Goal: Task Accomplishment & Management: Use online tool/utility

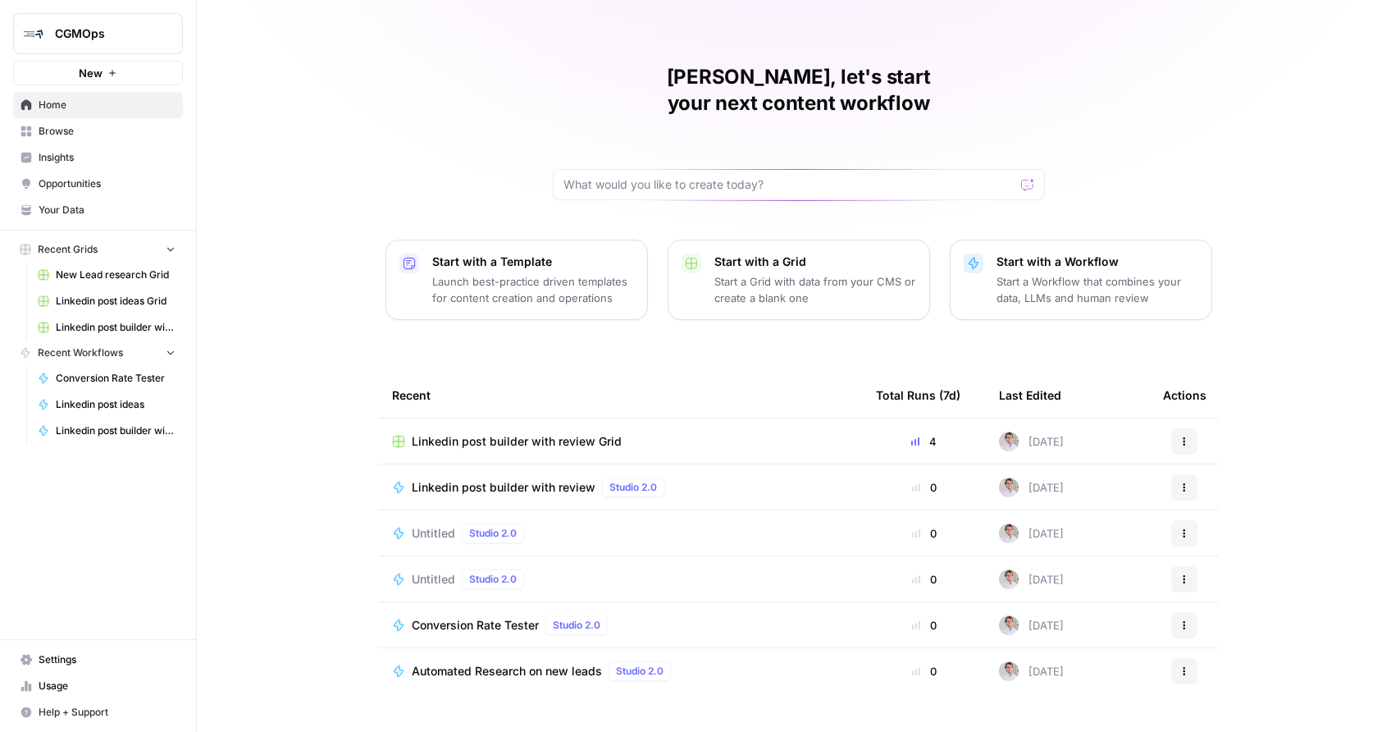
scroll to position [23, 0]
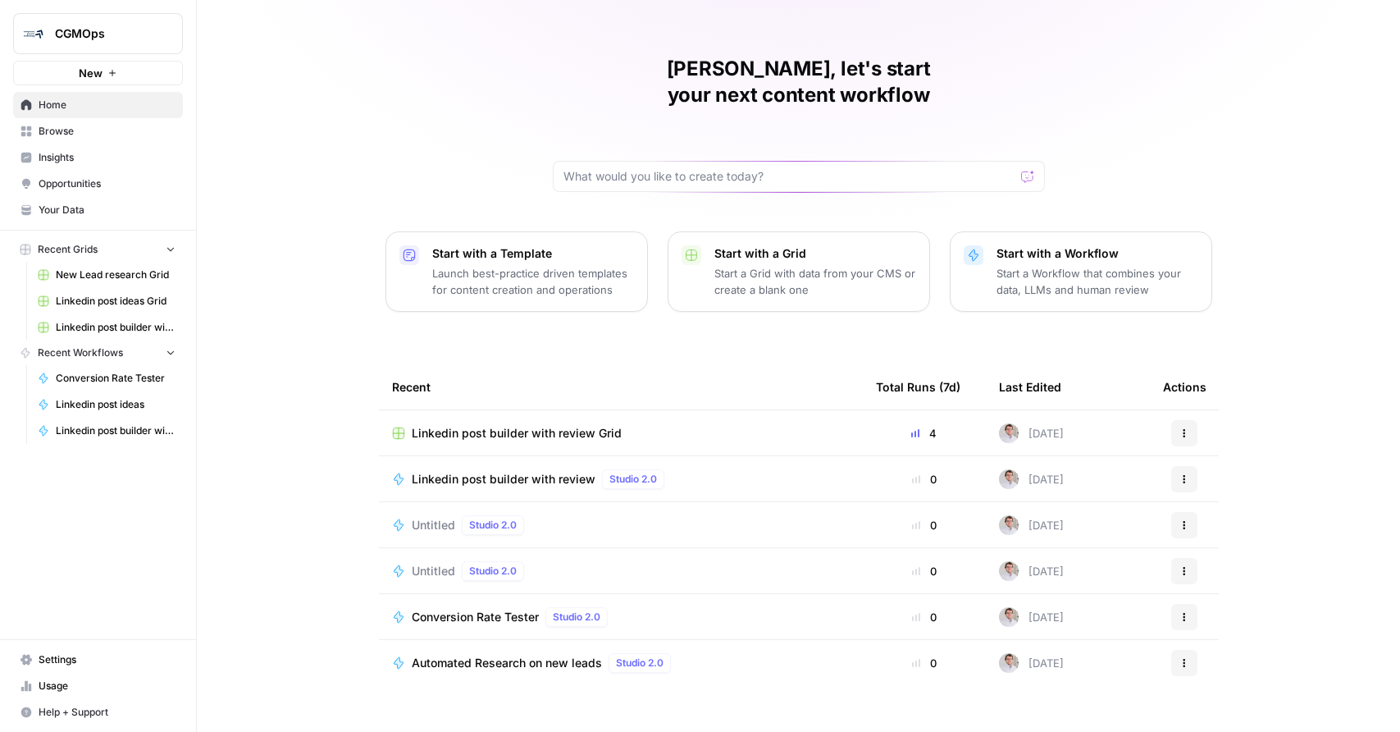
click at [525, 655] on span "Automated Research on new leads" at bounding box center [507, 663] width 190 height 16
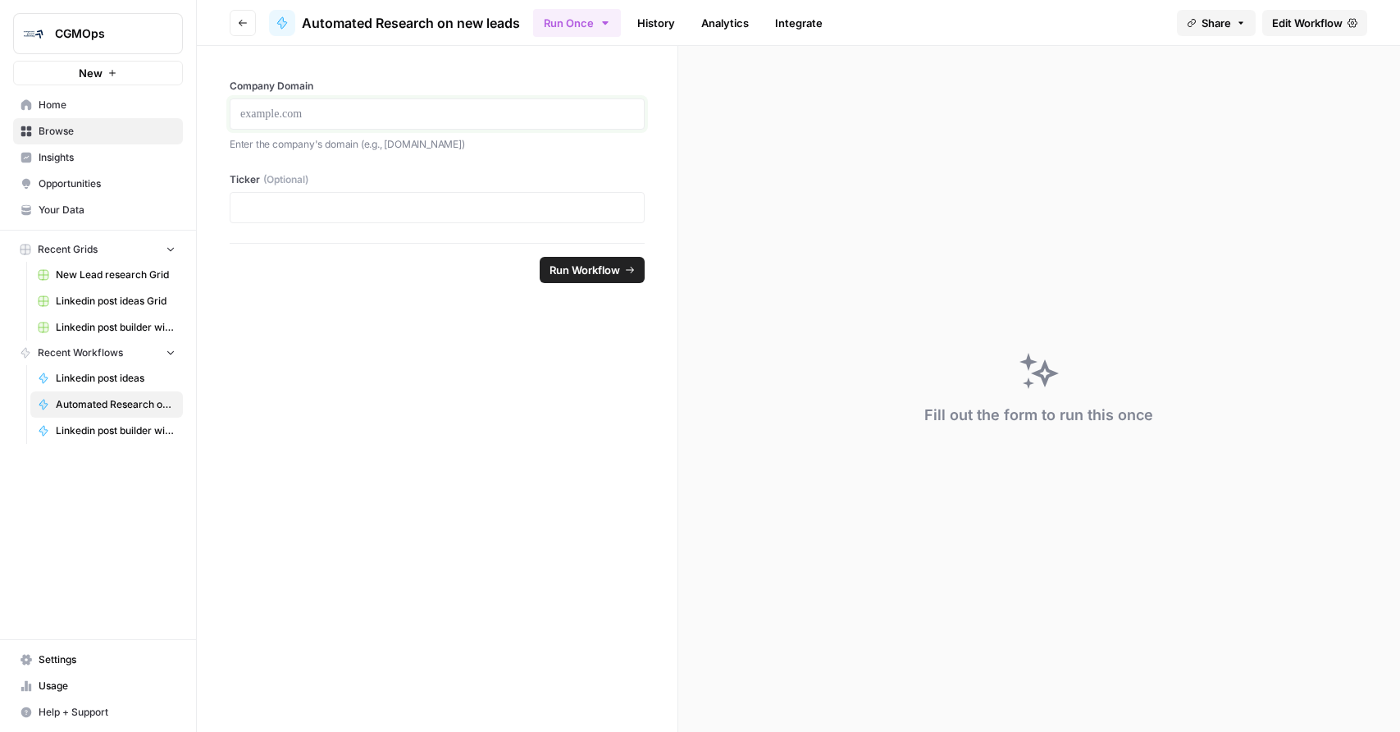
click at [304, 107] on p at bounding box center [437, 114] width 394 height 16
click at [567, 269] on span "Run Workflow" at bounding box center [585, 270] width 71 height 16
click at [1312, 17] on span "Edit Workflow" at bounding box center [1307, 23] width 71 height 16
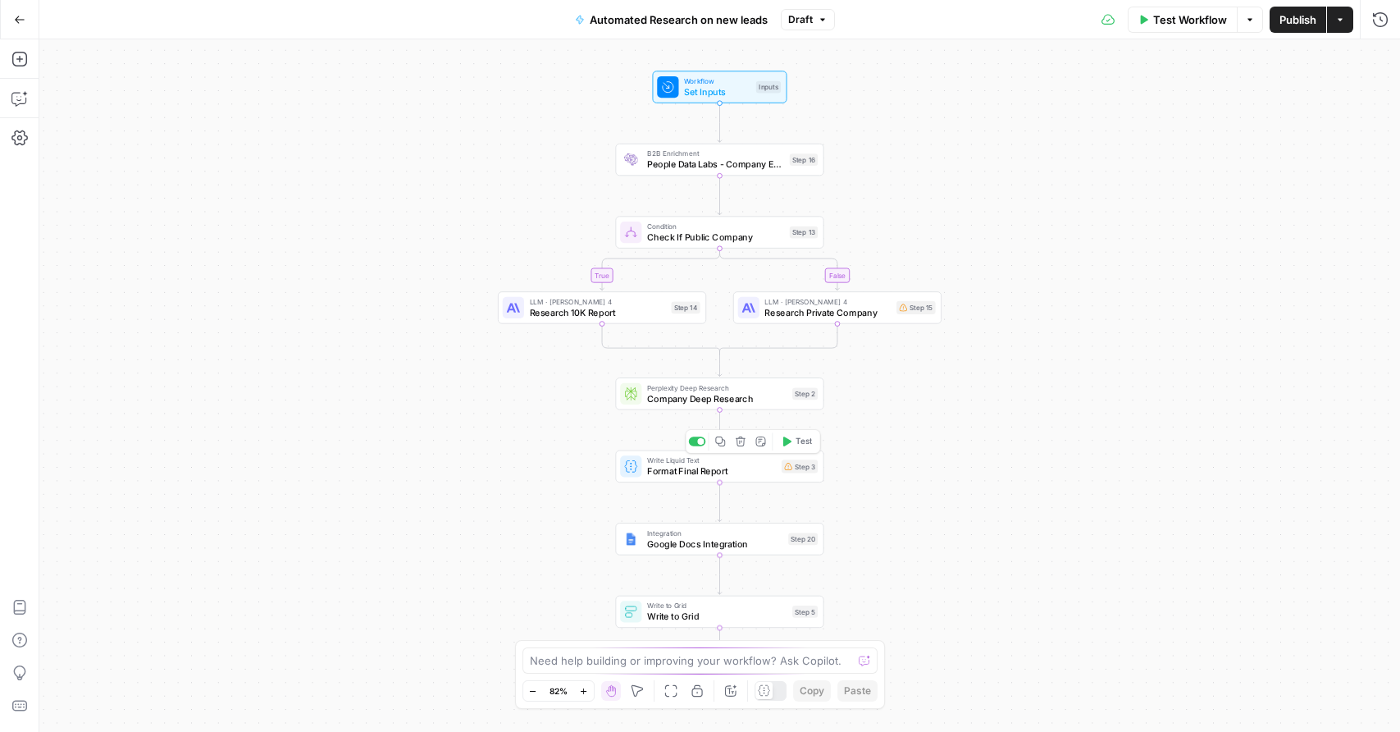
click at [732, 470] on span "Format Final Report" at bounding box center [711, 470] width 129 height 13
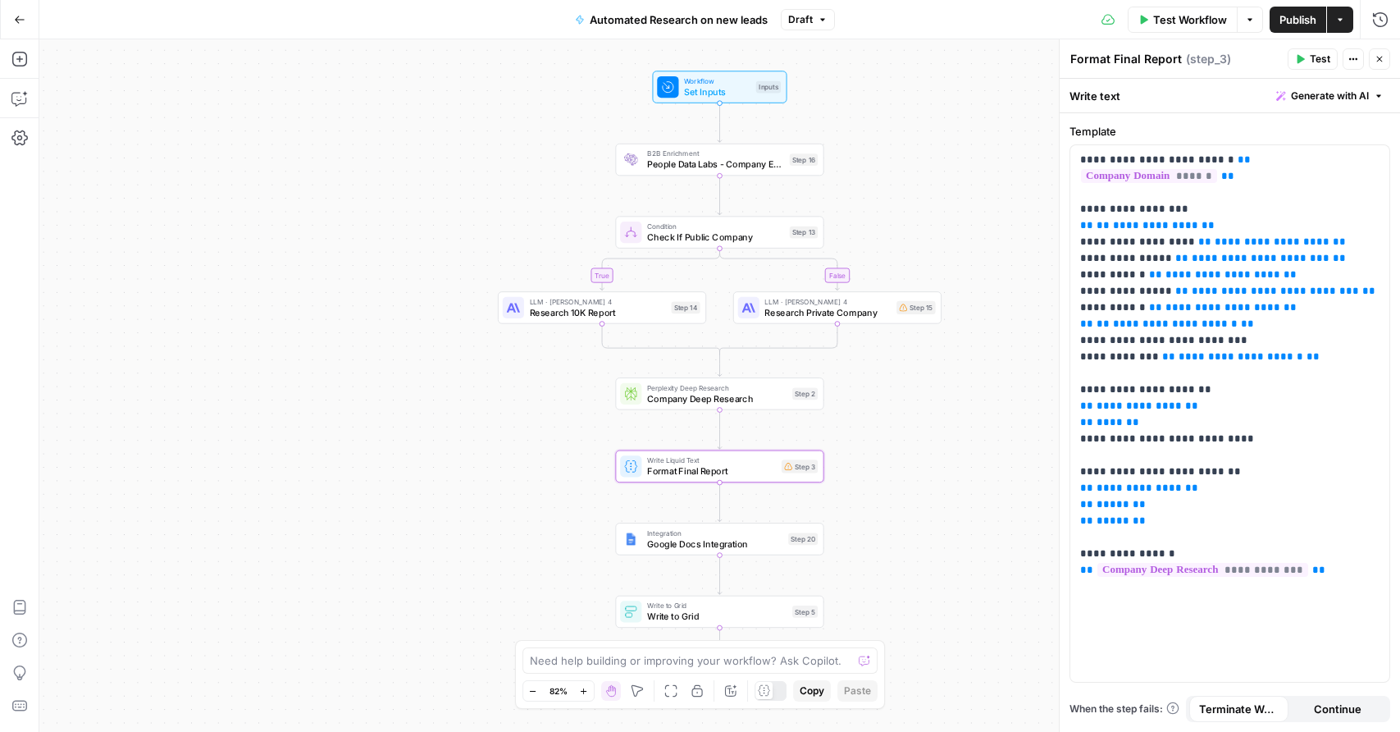
click at [1198, 13] on span "Test Workflow" at bounding box center [1190, 19] width 74 height 16
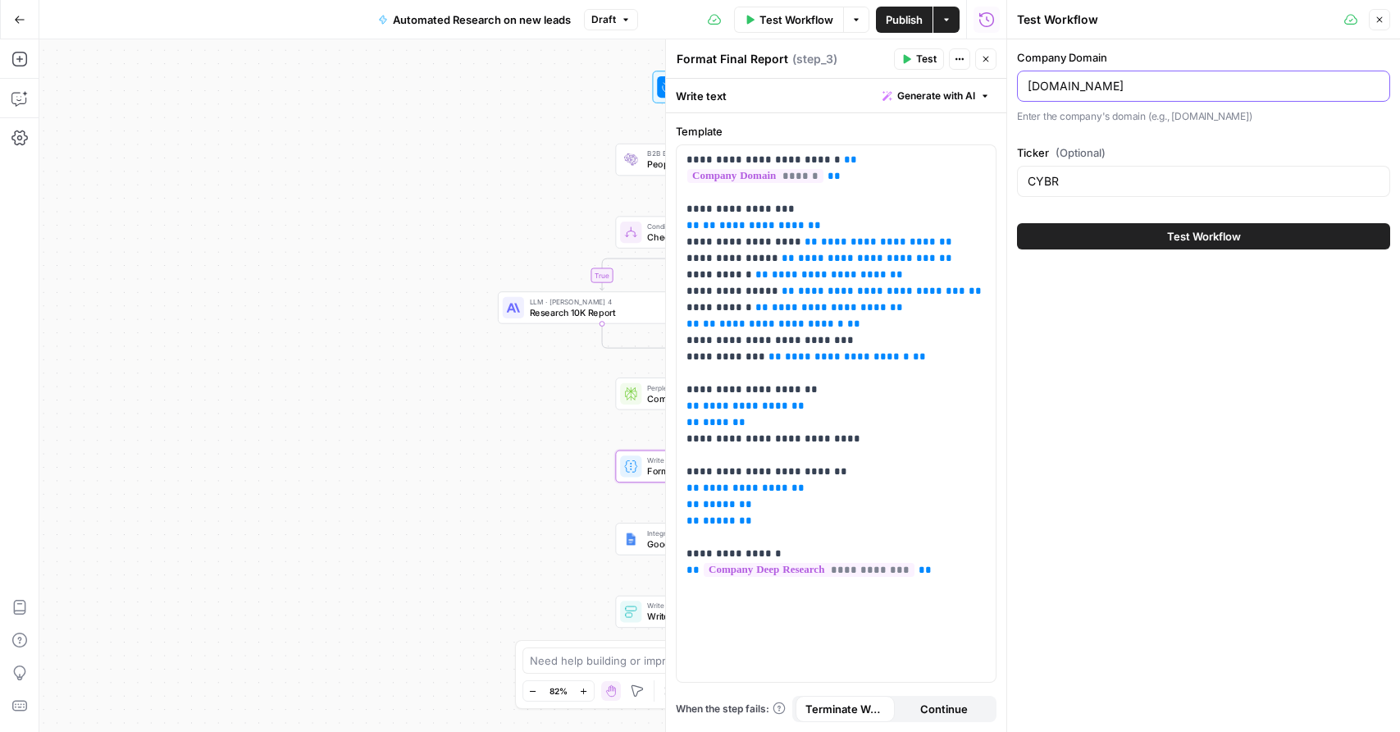
click at [1141, 84] on input "[DOMAIN_NAME]" at bounding box center [1204, 86] width 352 height 16
click at [1140, 84] on input "[DOMAIN_NAME]" at bounding box center [1204, 86] width 352 height 16
type input "[DOMAIN_NAME]"
click at [1071, 244] on button "Test Workflow" at bounding box center [1203, 236] width 373 height 26
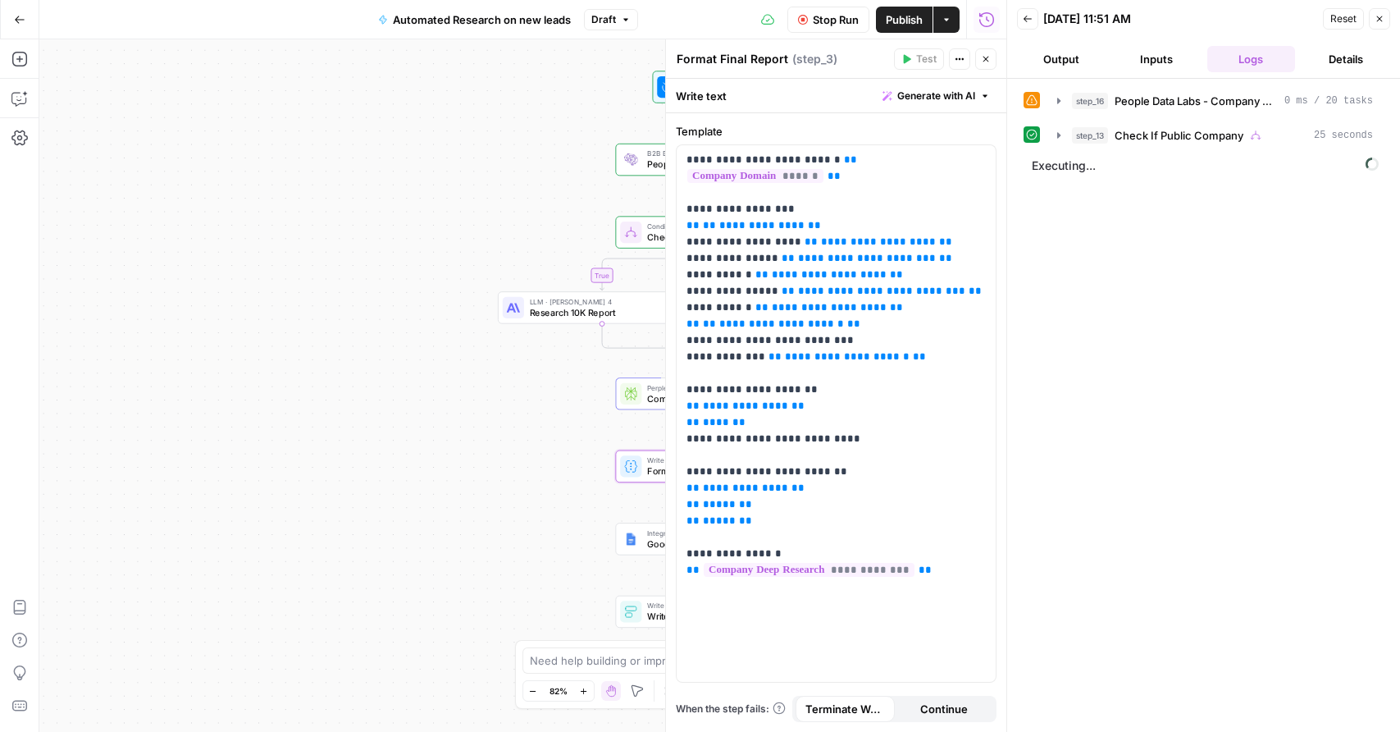
click at [1375, 18] on icon "button" at bounding box center [1380, 19] width 10 height 10
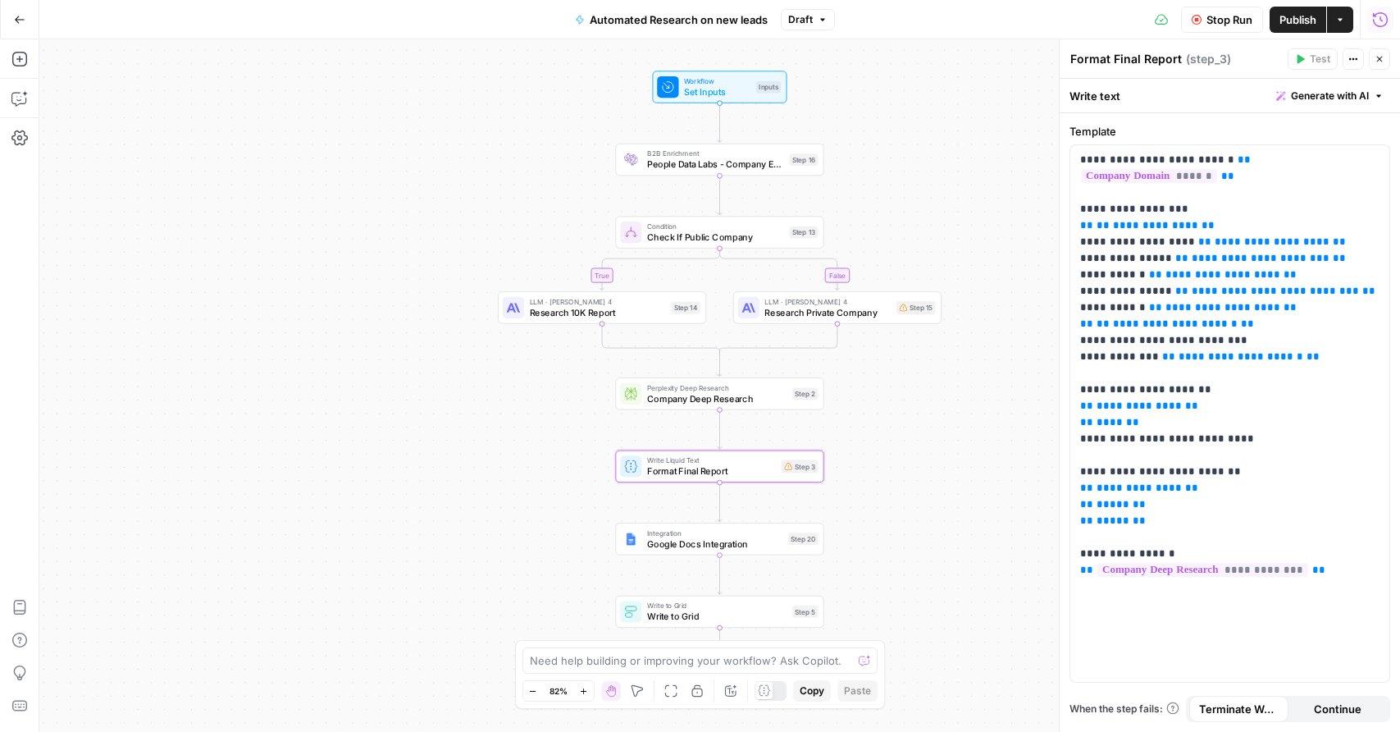
click at [1390, 15] on button "Run History" at bounding box center [1381, 20] width 26 height 26
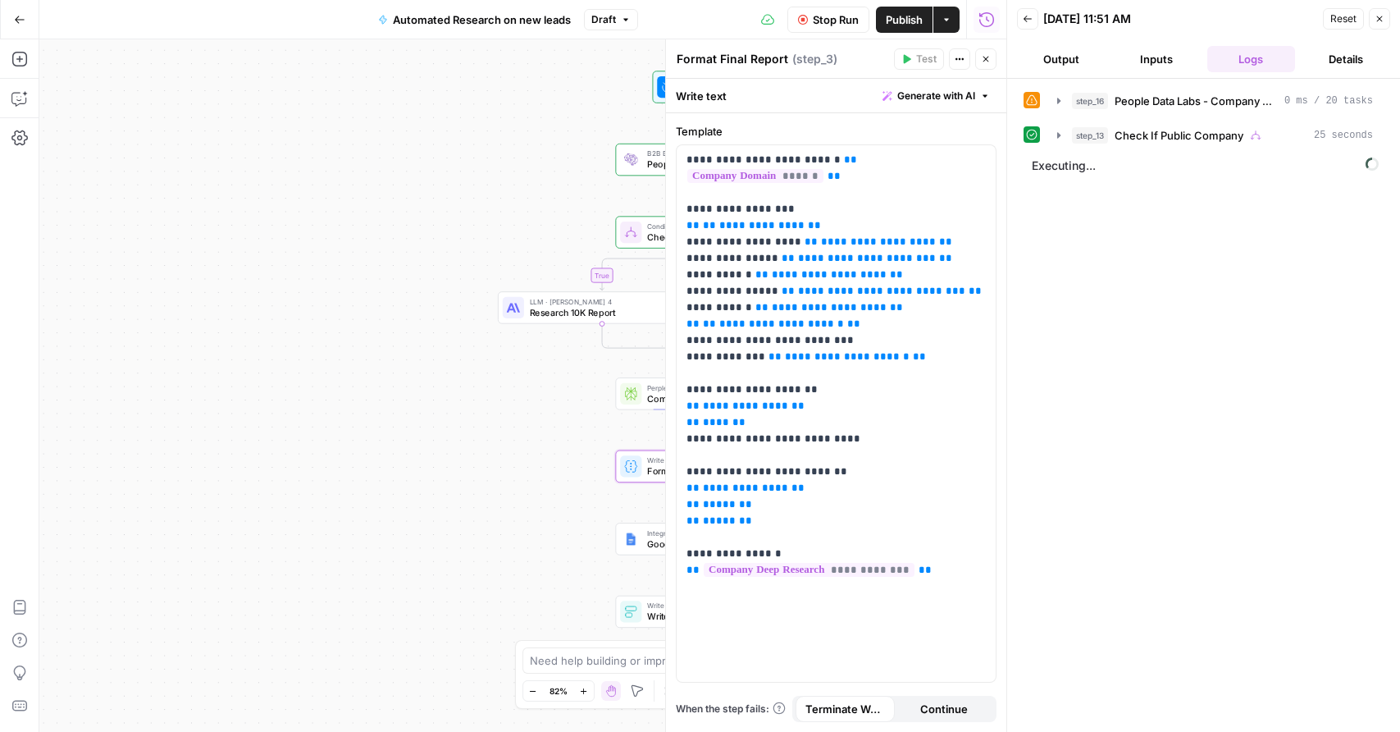
click at [1021, 20] on button "Back" at bounding box center [1027, 18] width 21 height 21
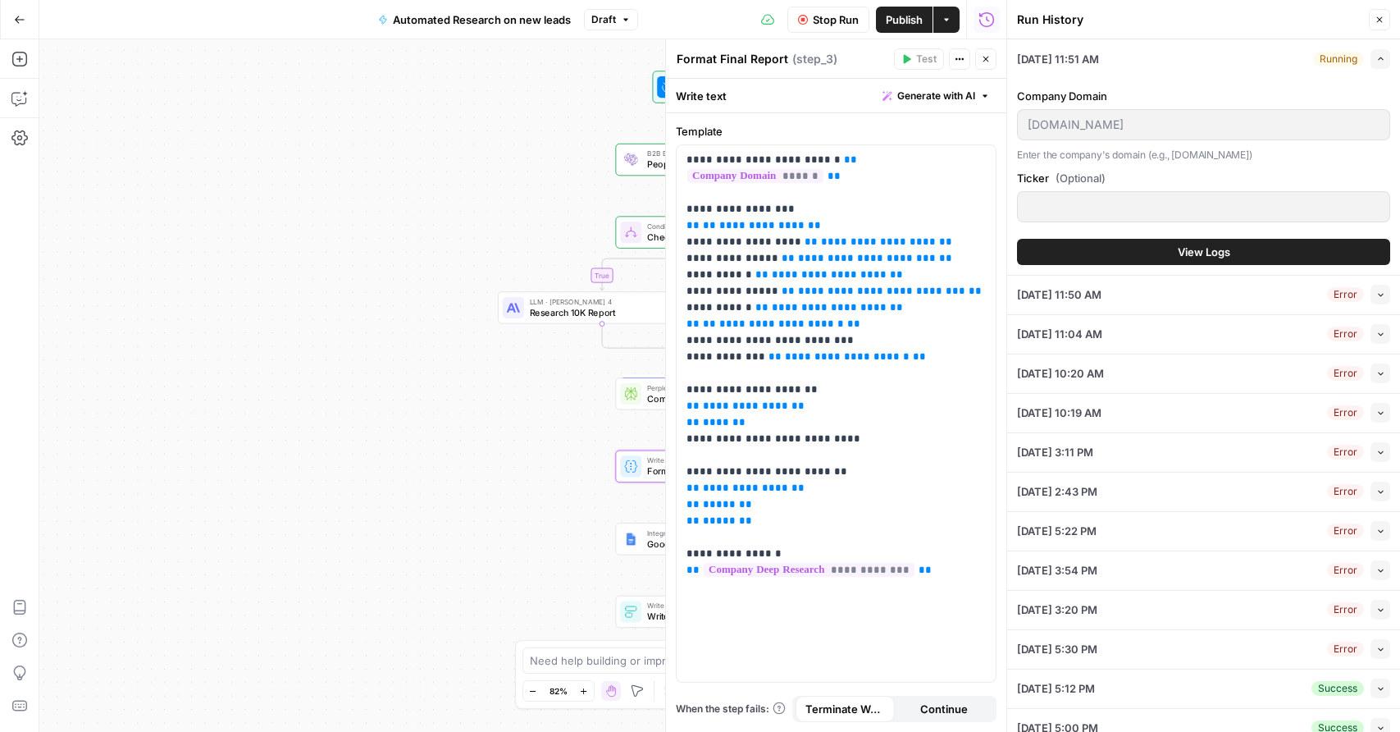
click at [1377, 295] on span "button" at bounding box center [1381, 294] width 9 height 9
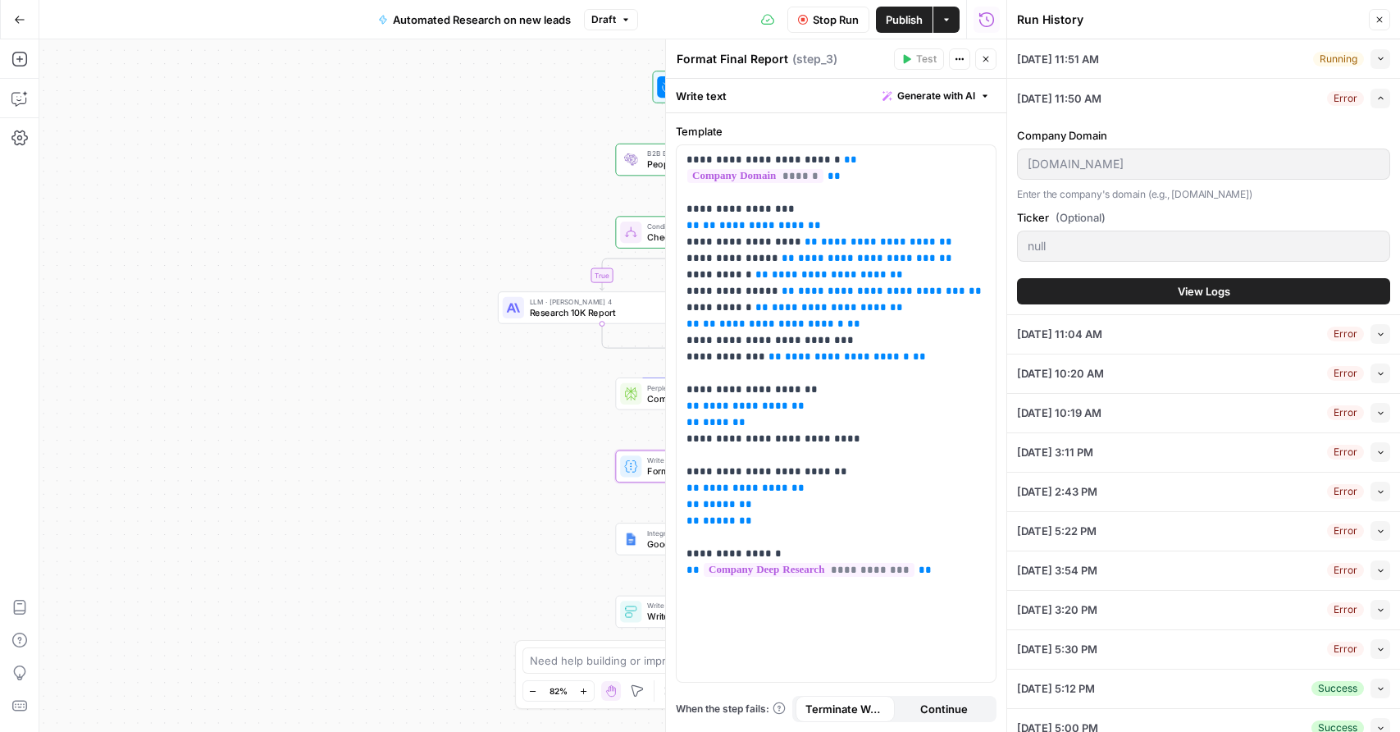
click at [1212, 285] on span "View Logs" at bounding box center [1204, 291] width 53 height 16
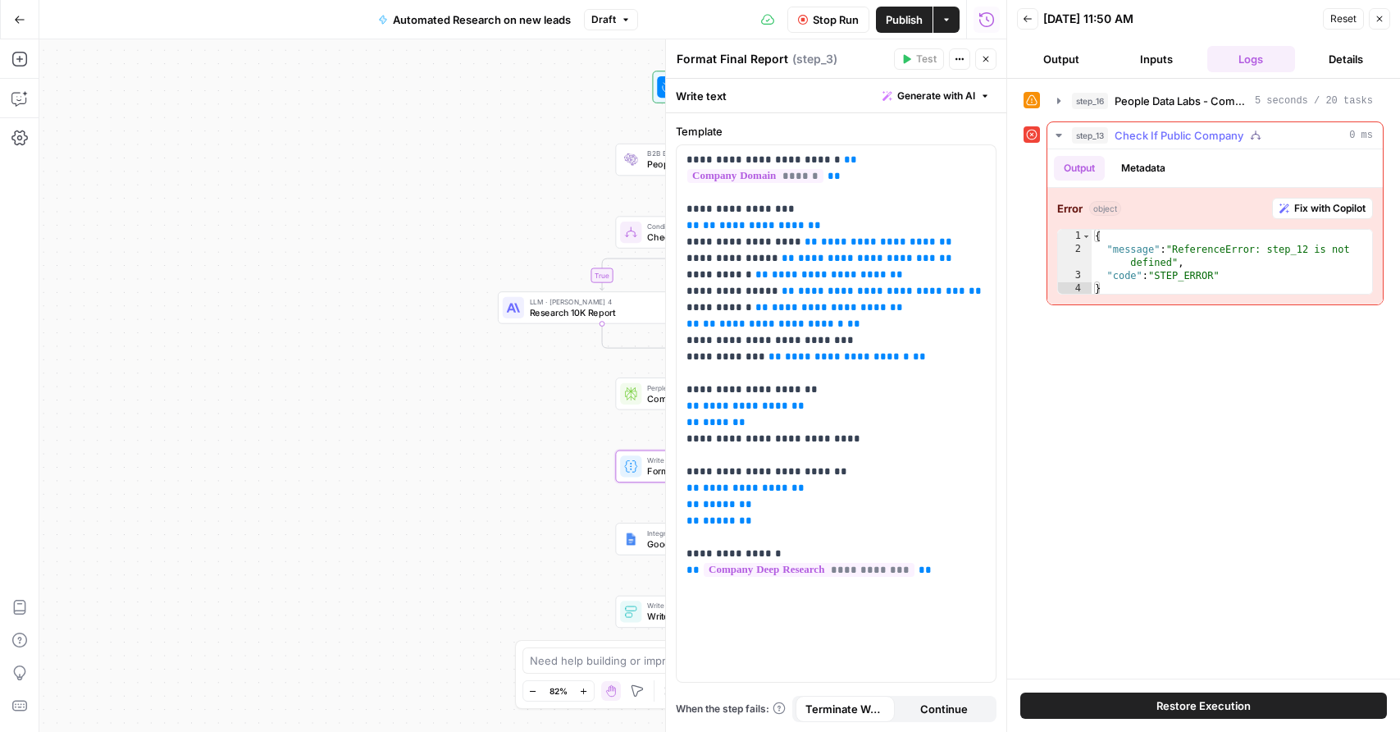
click at [1304, 207] on span "Fix with Copilot" at bounding box center [1330, 208] width 71 height 15
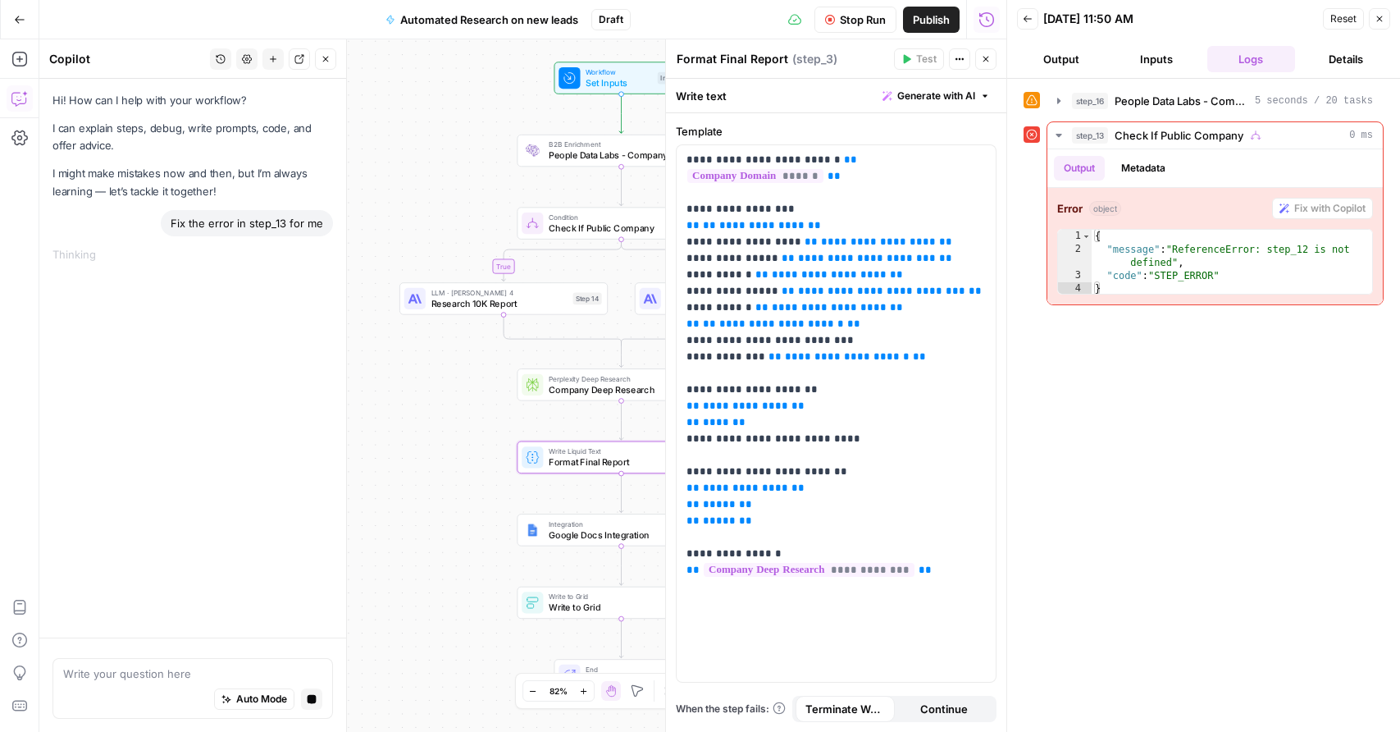
drag, startPoint x: 464, startPoint y: 380, endPoint x: 366, endPoint y: 371, distance: 98.9
click at [366, 371] on div "true false Workflow Set Inputs Inputs B2B Enrichment People Data Labs - Company…" at bounding box center [522, 385] width 967 height 692
click at [753, 217] on p "**********" at bounding box center [836, 365] width 299 height 427
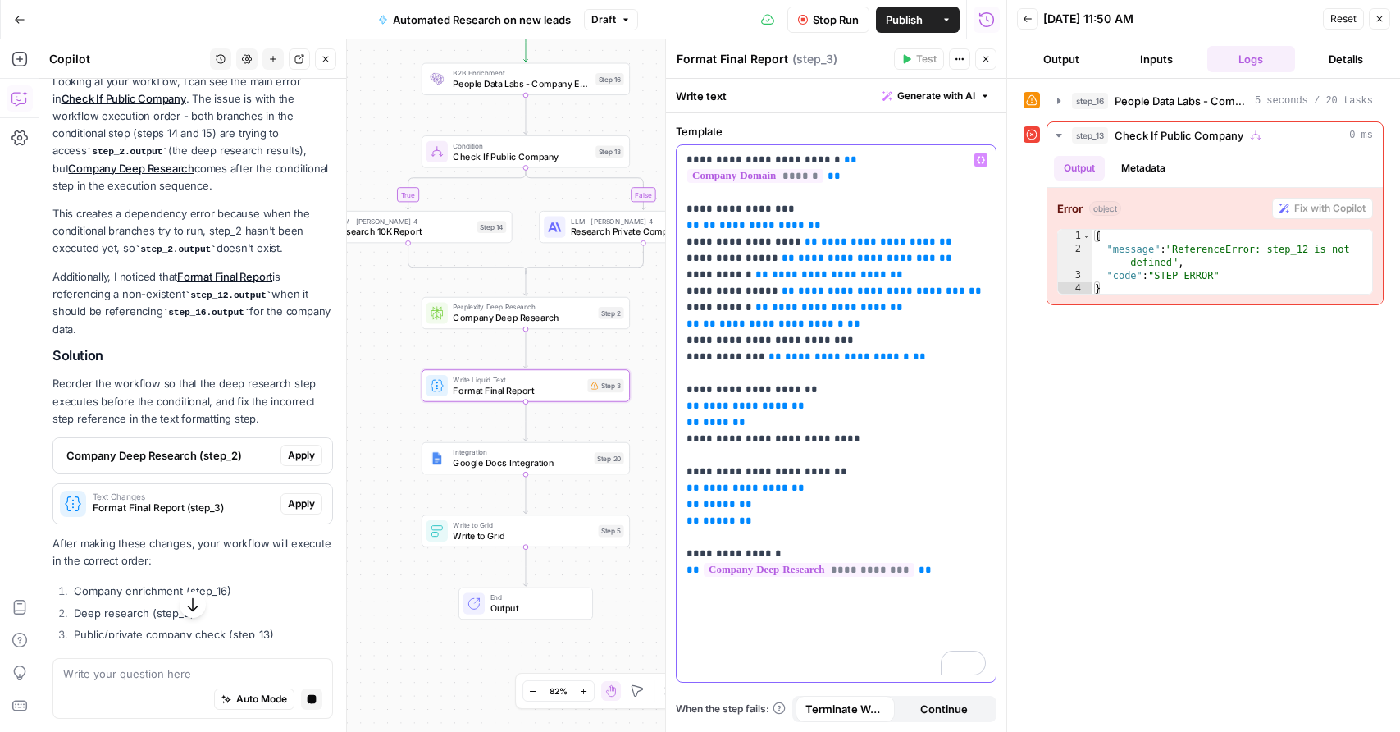
scroll to position [234, 0]
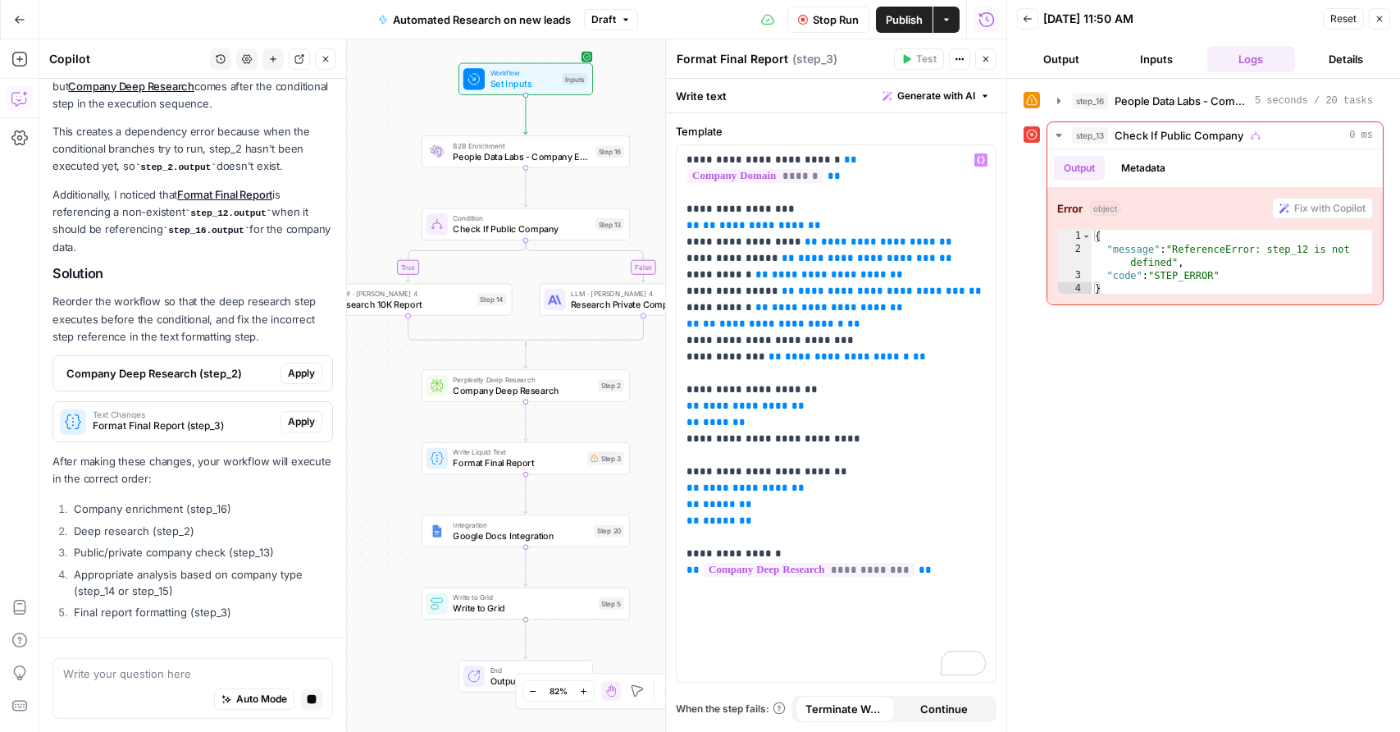
click at [289, 393] on div "Looking at your workflow, I can see the main error in Check If Public Company .…" at bounding box center [193, 308] width 281 height 635
click at [290, 368] on span "Apply" at bounding box center [301, 373] width 27 height 15
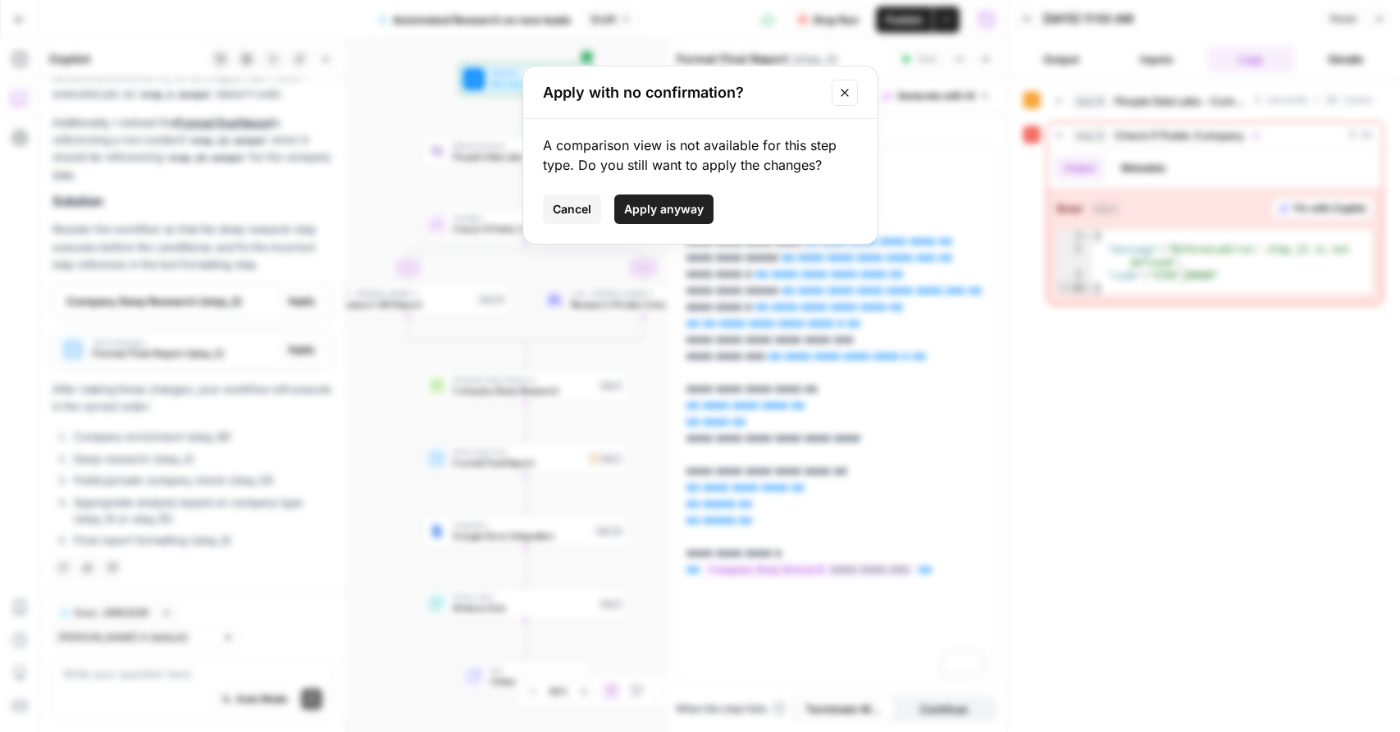
click at [666, 204] on span "Apply anyway" at bounding box center [664, 209] width 80 height 16
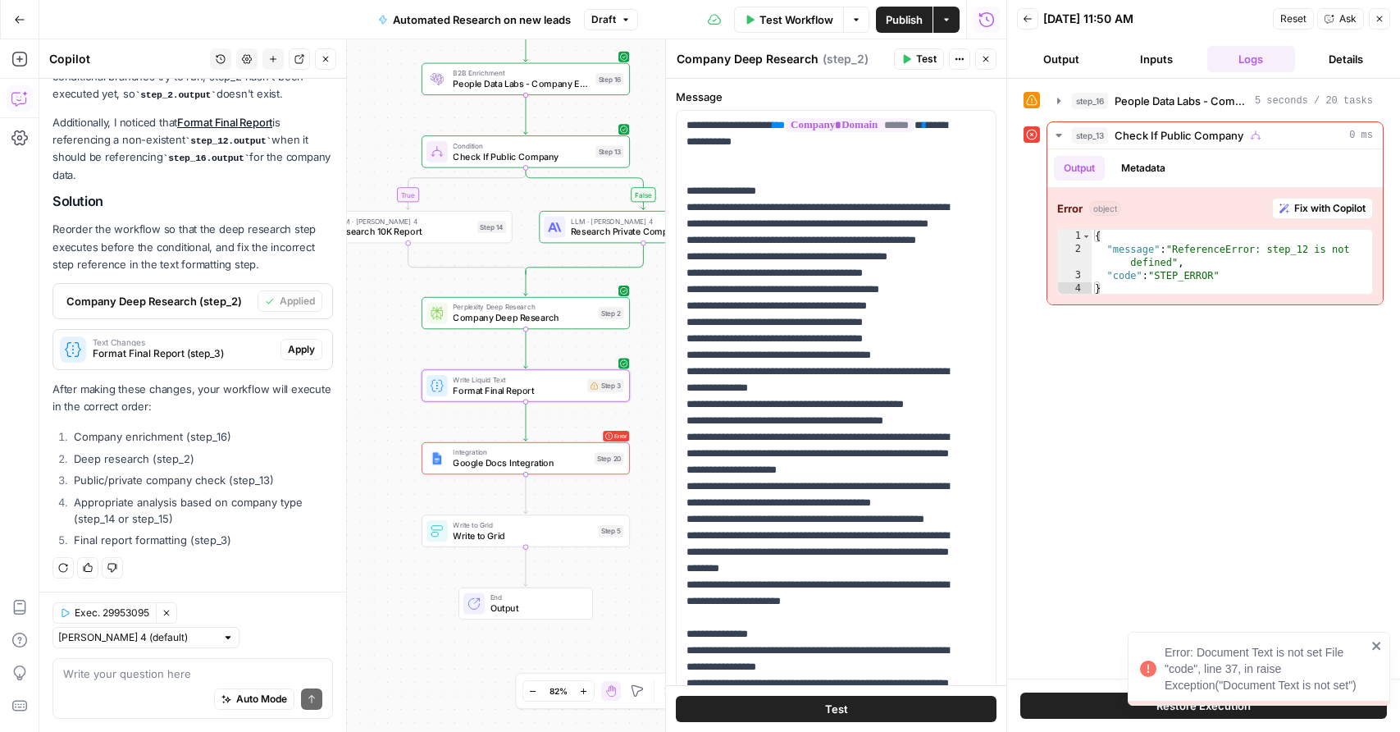
click at [288, 353] on span "Apply" at bounding box center [301, 349] width 27 height 15
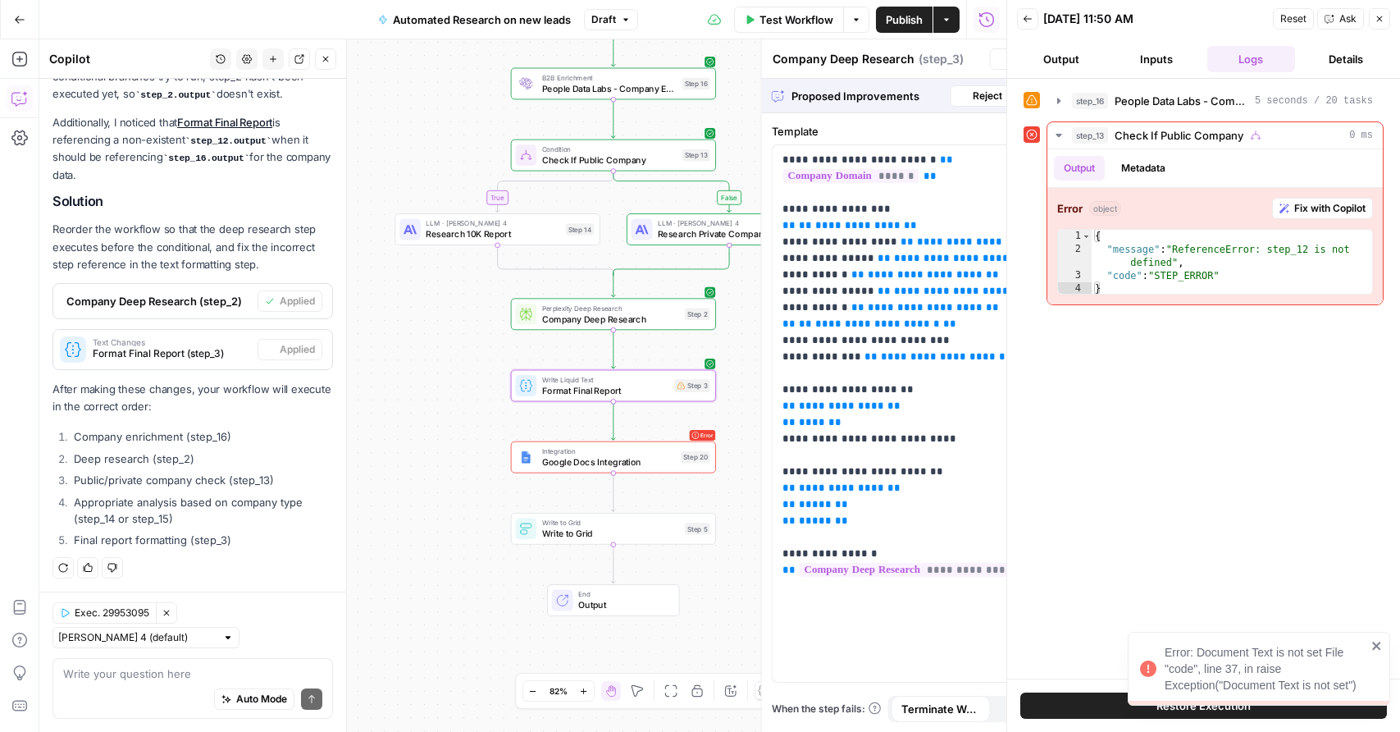
type textarea "Format Final Report"
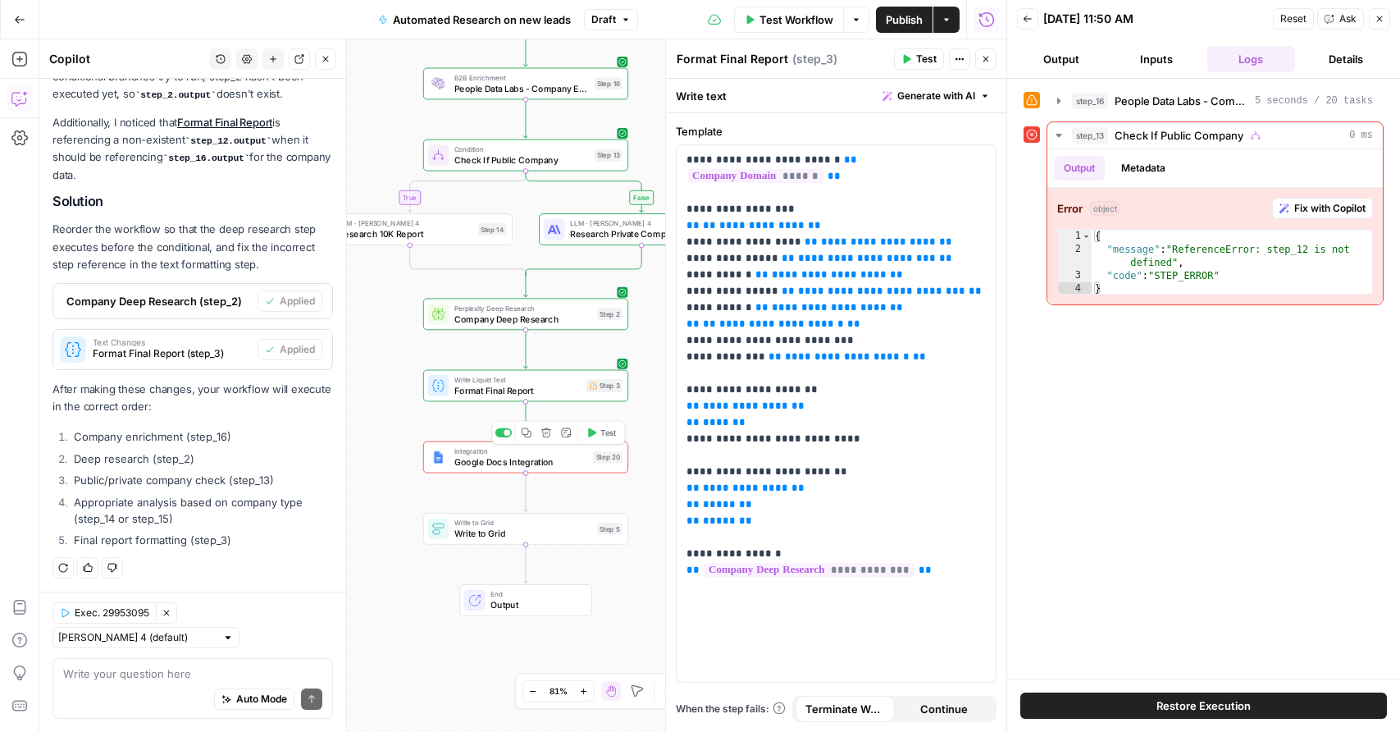
click at [601, 460] on div "Step 20" at bounding box center [608, 457] width 30 height 12
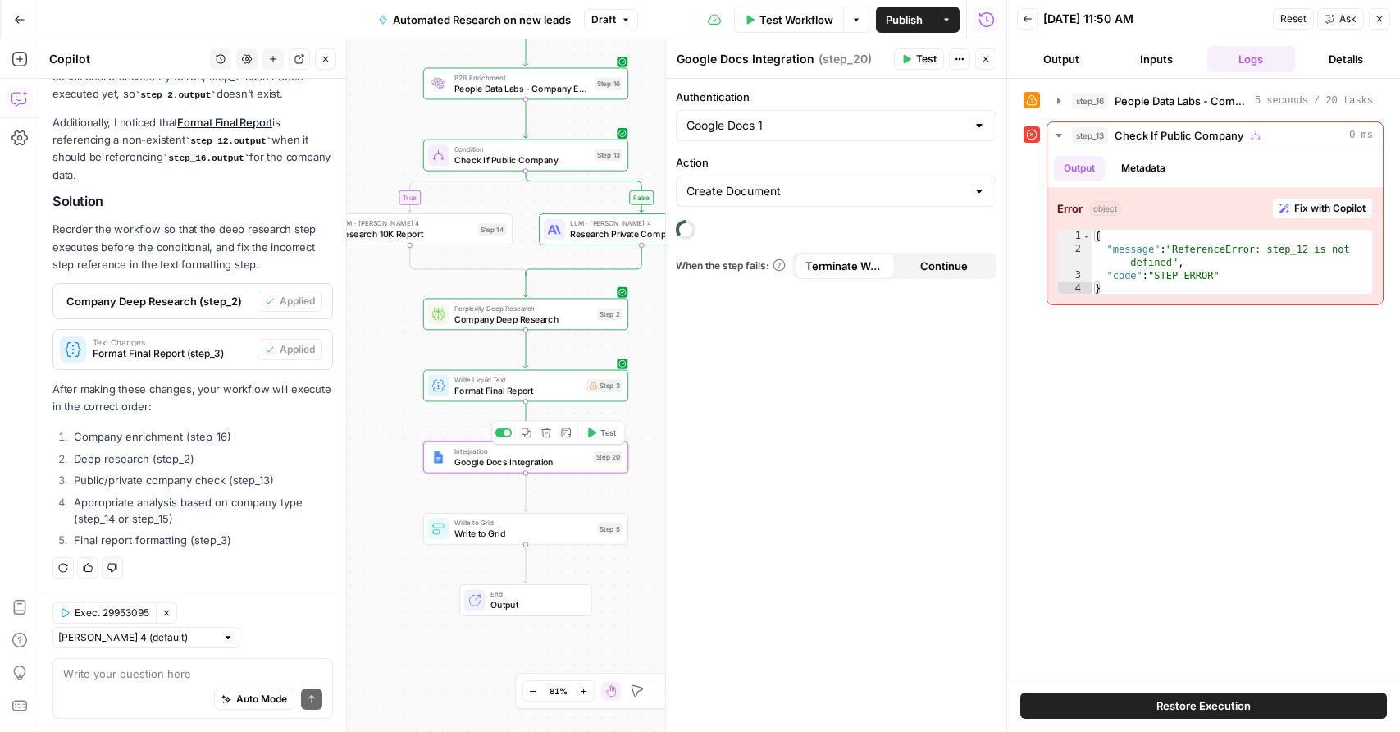
click at [597, 436] on button "Test" at bounding box center [601, 432] width 41 height 17
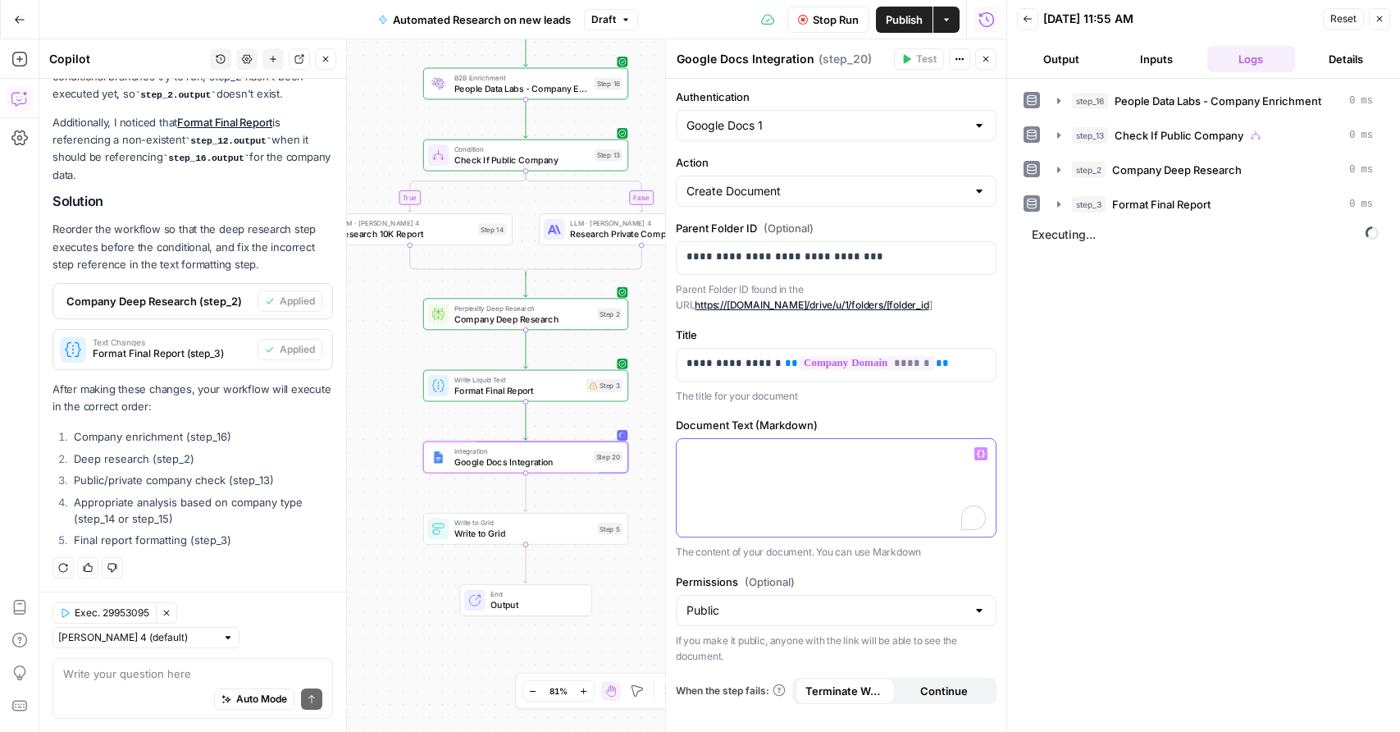
click at [771, 457] on p "To enrich screen reader interactions, please activate Accessibility in Grammarl…" at bounding box center [836, 453] width 299 height 16
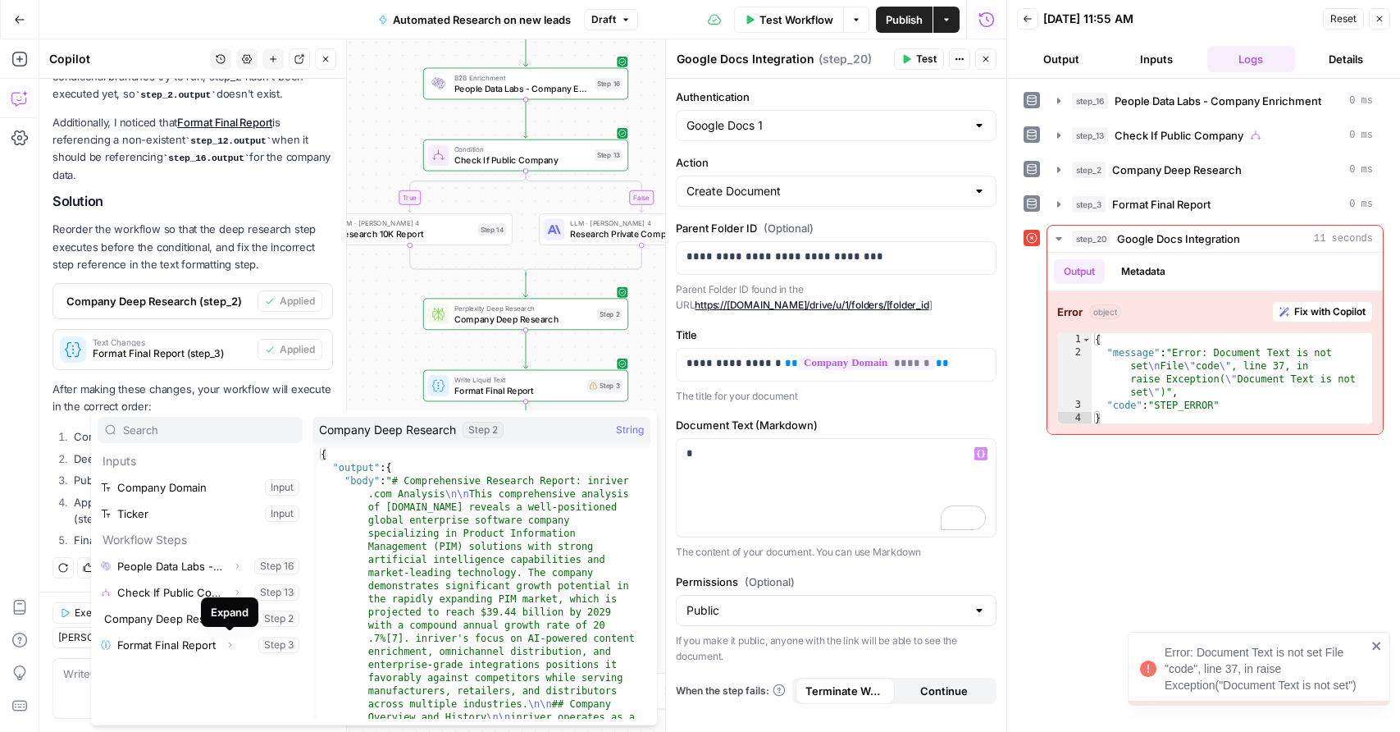
click at [225, 621] on div "Expand" at bounding box center [229, 612] width 57 height 30
click at [158, 621] on button "Select variable Company Deep Research" at bounding box center [200, 618] width 205 height 26
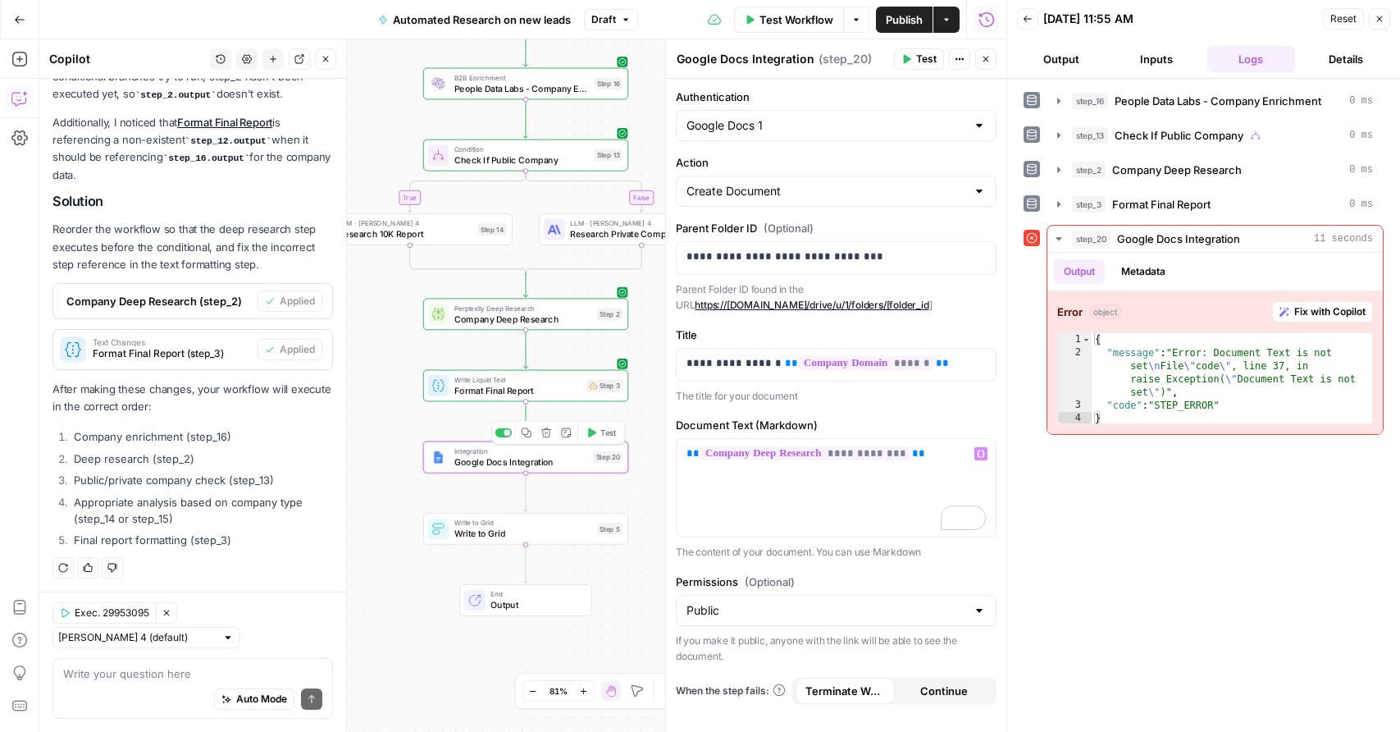
click at [552, 438] on button "Delete step" at bounding box center [546, 432] width 17 height 17
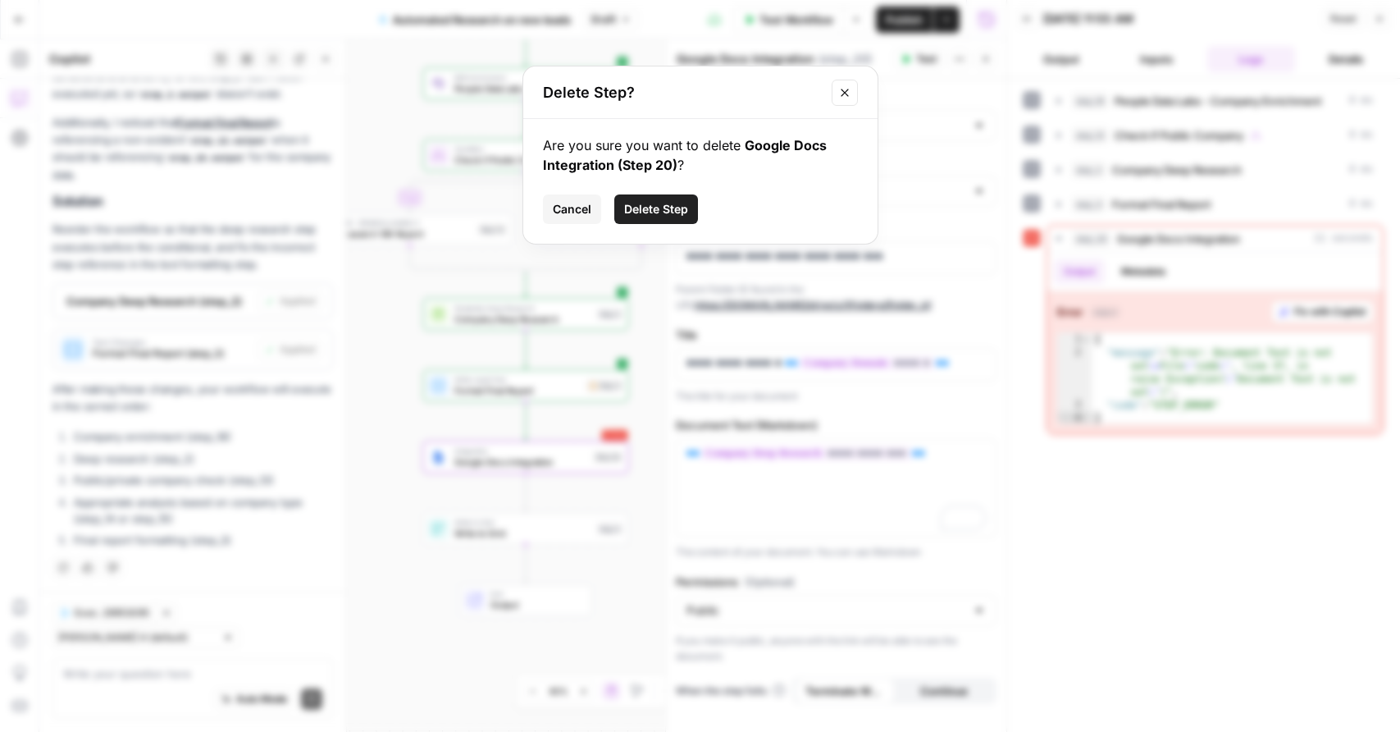
click at [692, 199] on button "Delete Step" at bounding box center [656, 209] width 84 height 30
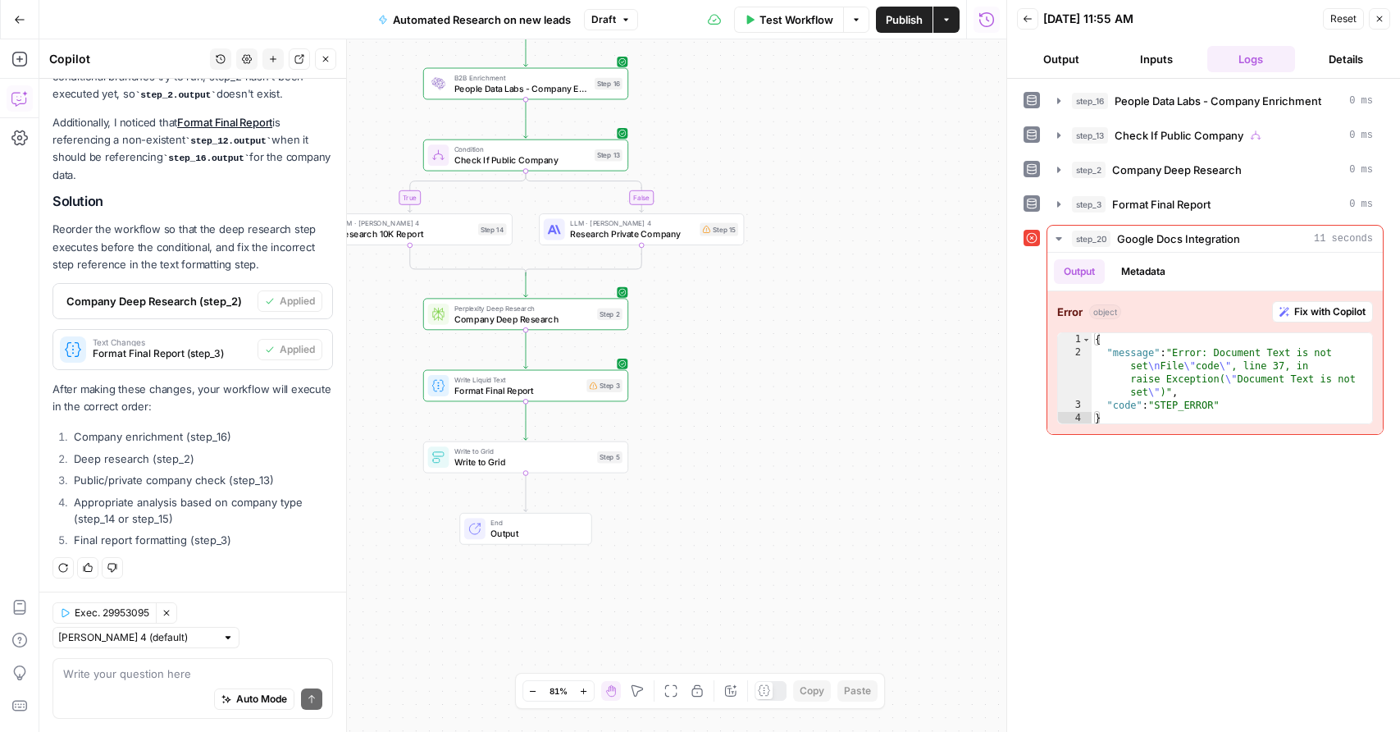
click at [1372, 20] on button "Close" at bounding box center [1379, 18] width 21 height 21
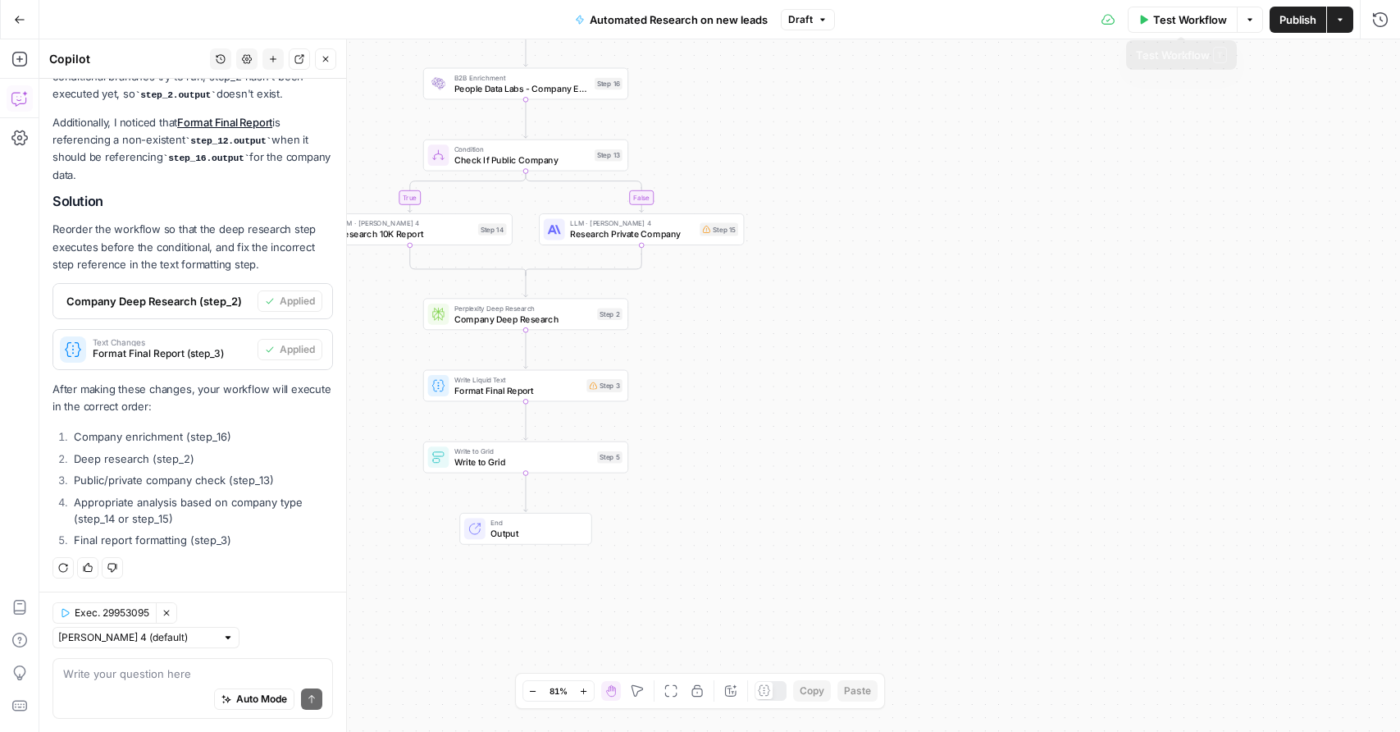
click at [1308, 16] on span "Publish" at bounding box center [1298, 19] width 37 height 16
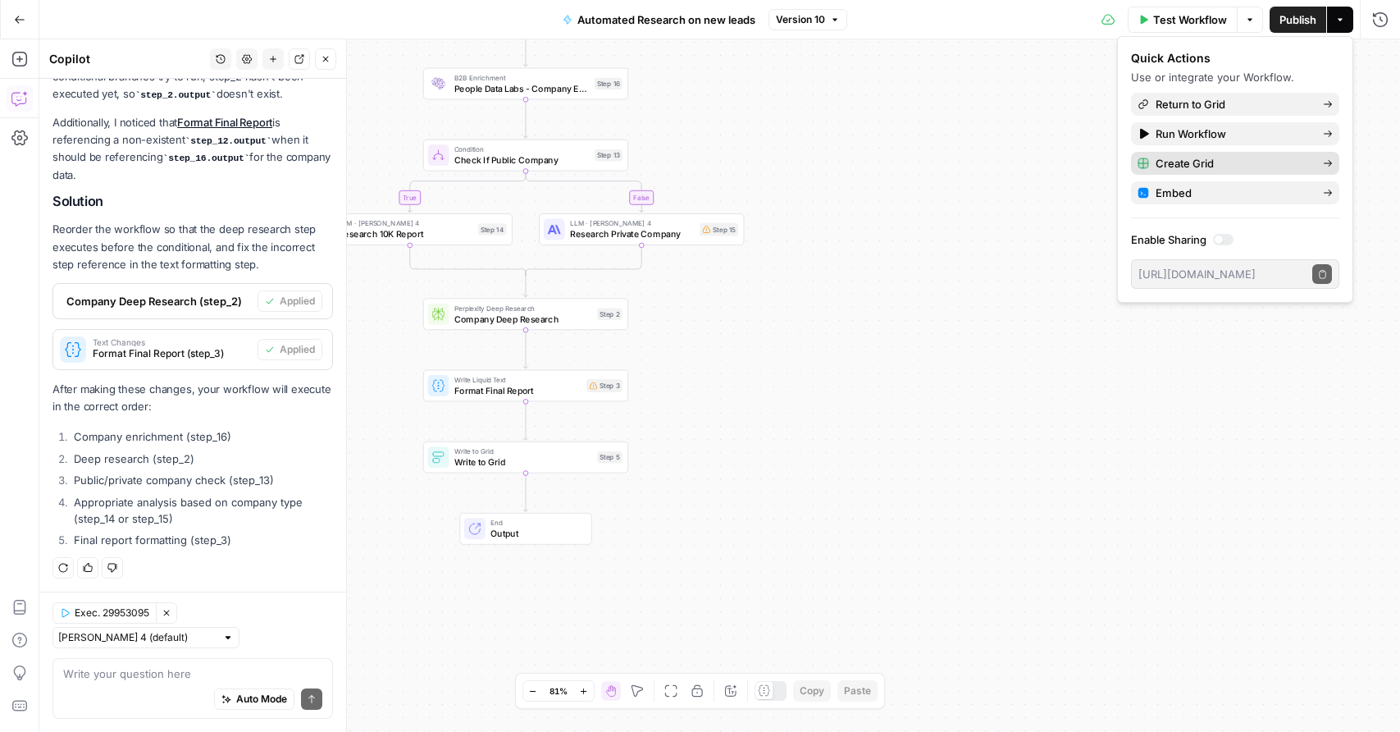
click at [1181, 159] on span "Create Grid" at bounding box center [1233, 163] width 154 height 16
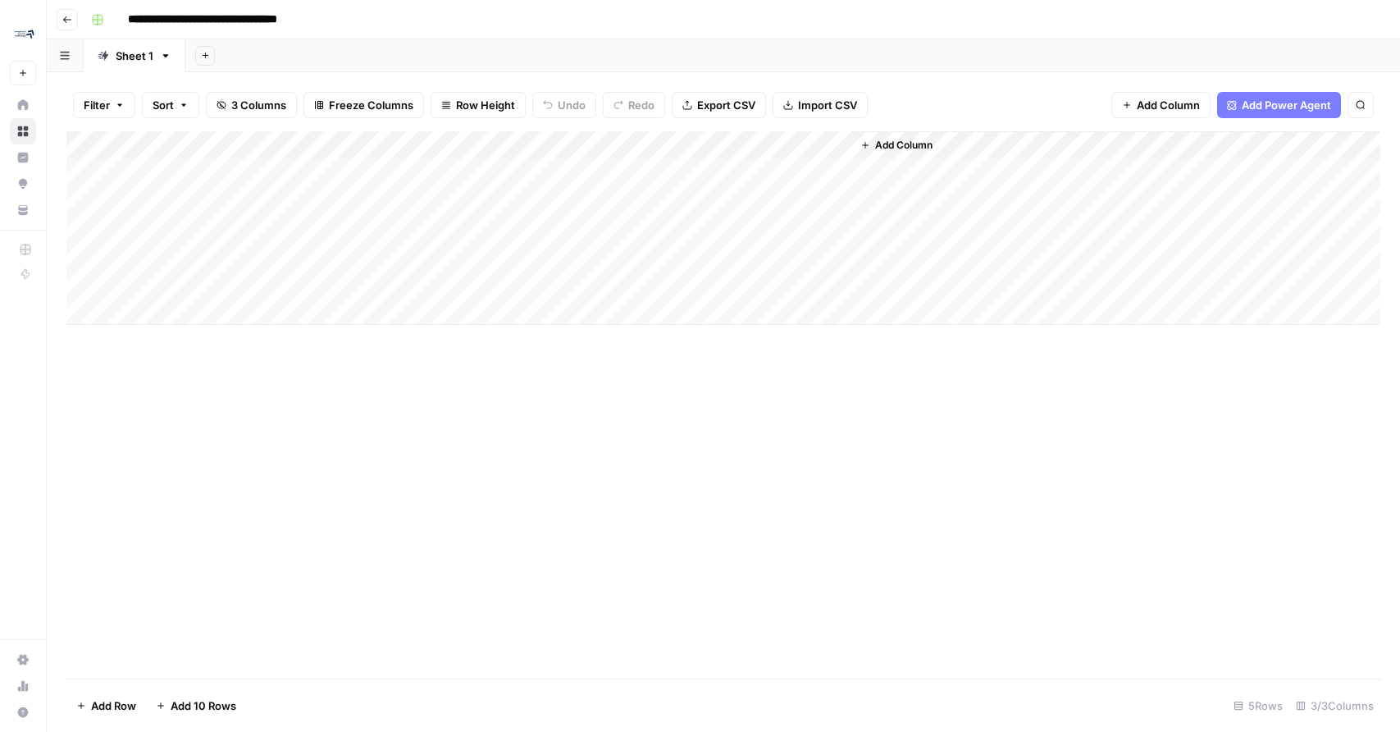
click at [314, 168] on div "Add Column" at bounding box center [723, 228] width 1314 height 194
type textarea "**********"
click at [712, 165] on div "Add Column" at bounding box center [723, 228] width 1314 height 194
